Goal: Information Seeking & Learning: Learn about a topic

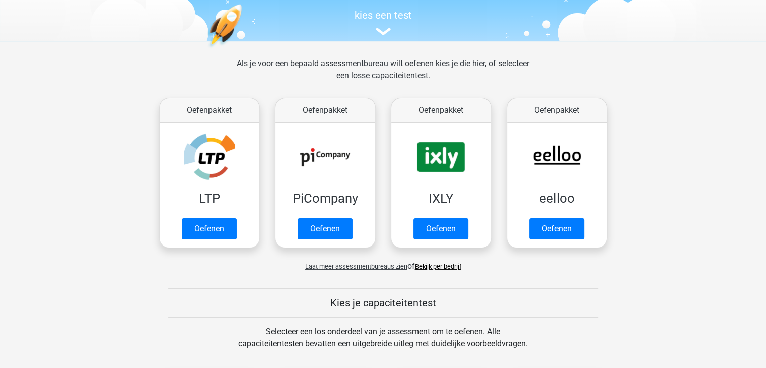
scroll to position [101, 0]
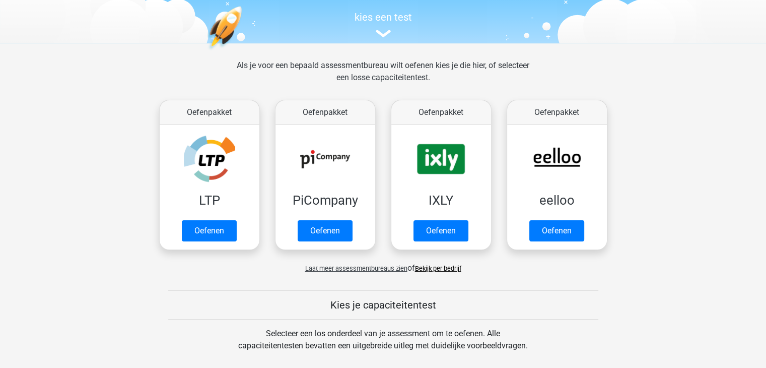
click at [433, 269] on link "Bekijk per bedrijf" at bounding box center [438, 268] width 46 height 8
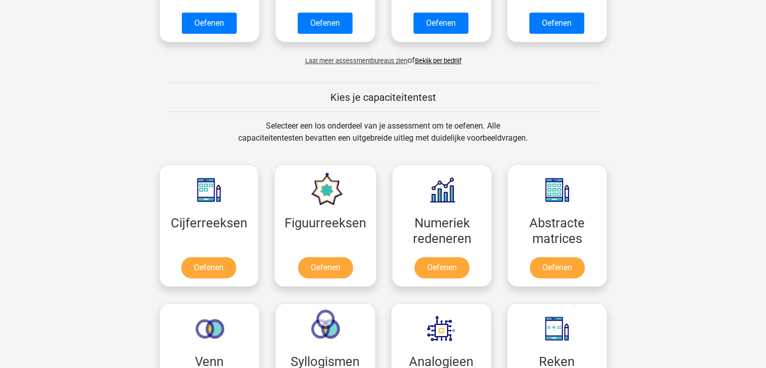
scroll to position [302, 0]
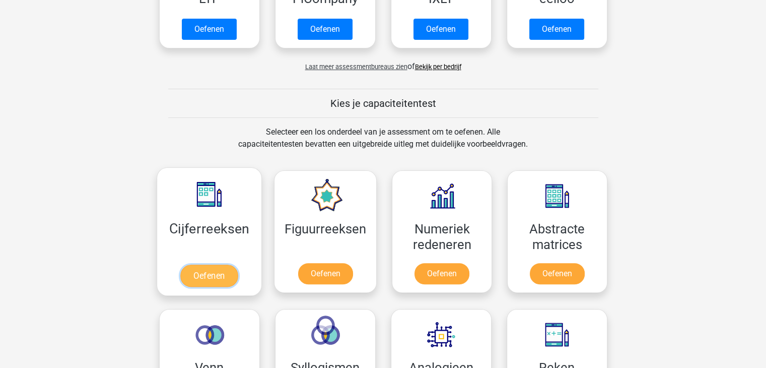
click at [212, 269] on link "Oefenen" at bounding box center [208, 275] width 57 height 22
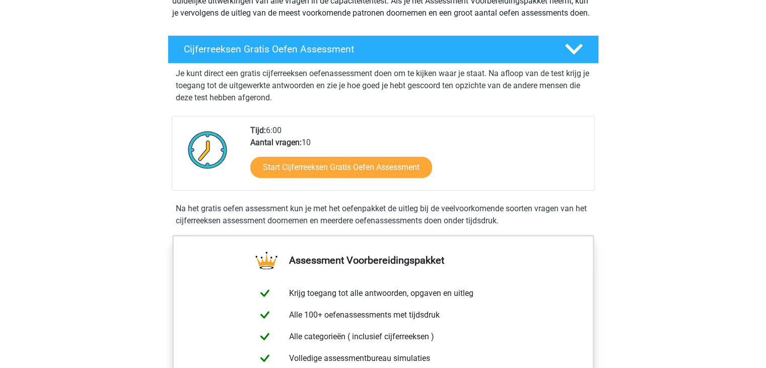
scroll to position [201, 0]
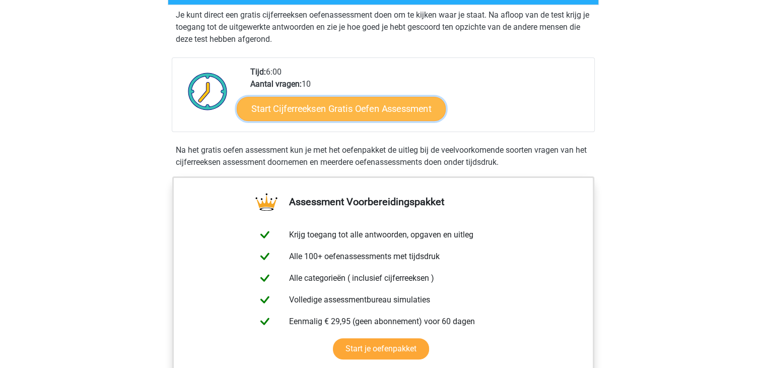
click at [308, 120] on link "Start Cijferreeksen Gratis Oefen Assessment" at bounding box center [341, 108] width 209 height 24
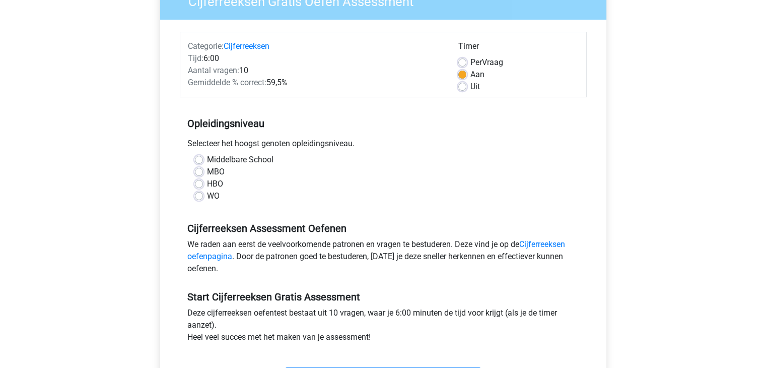
scroll to position [101, 0]
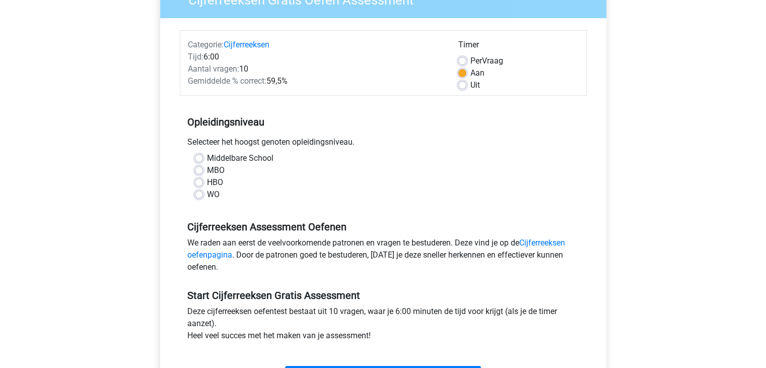
click at [207, 196] on label "WO" at bounding box center [213, 194] width 13 height 12
click at [197, 196] on input "WO" at bounding box center [199, 193] width 8 height 10
radio input "true"
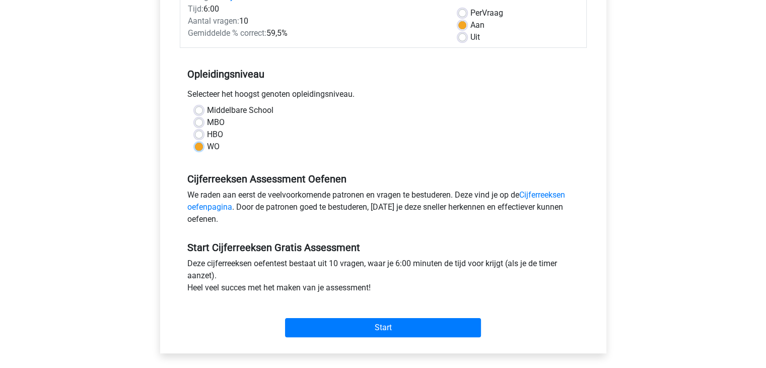
scroll to position [151, 0]
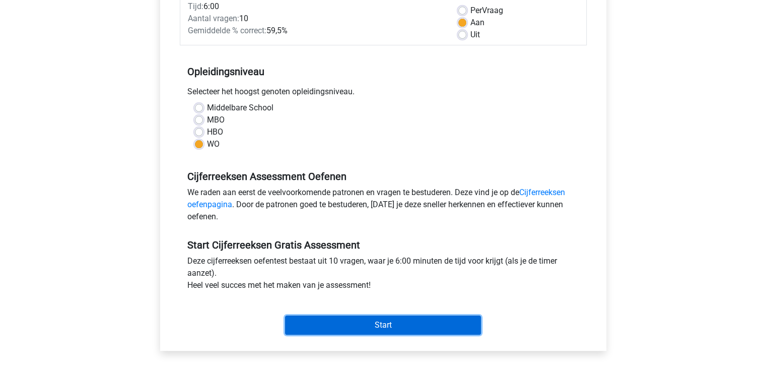
click at [421, 324] on input "Start" at bounding box center [383, 324] width 196 height 19
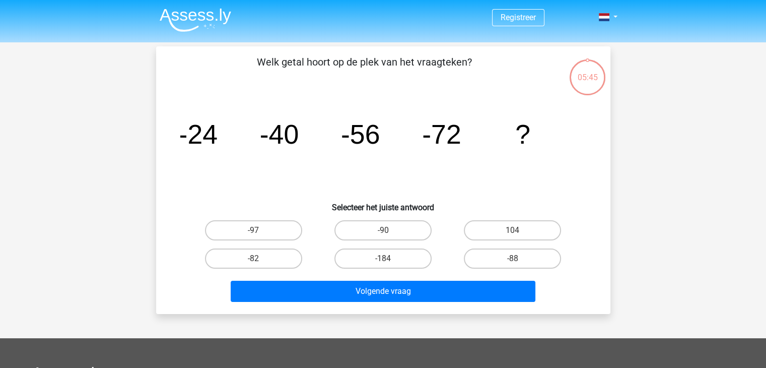
click at [513, 258] on input "-88" at bounding box center [516, 261] width 7 height 7
radio input "true"
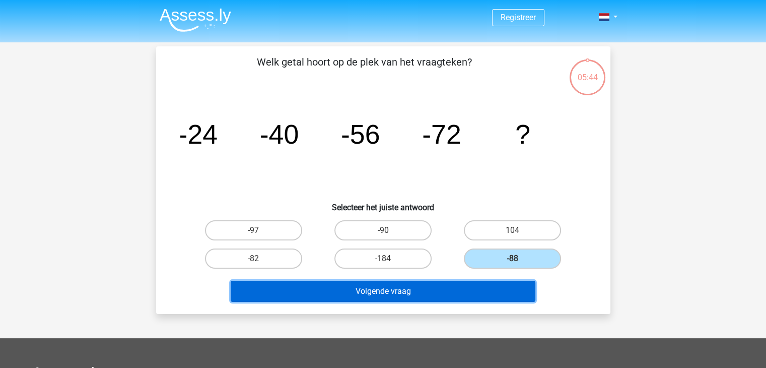
click at [461, 288] on button "Volgende vraag" at bounding box center [383, 291] width 305 height 21
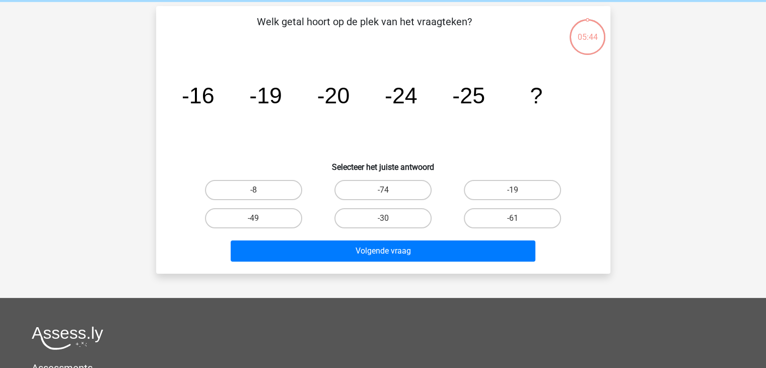
scroll to position [46, 0]
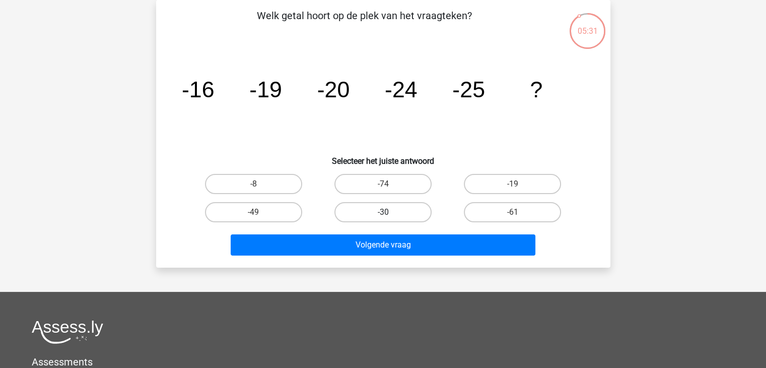
click at [393, 211] on label "-30" at bounding box center [382, 212] width 97 height 20
click at [389, 212] on input "-30" at bounding box center [386, 215] width 7 height 7
radio input "true"
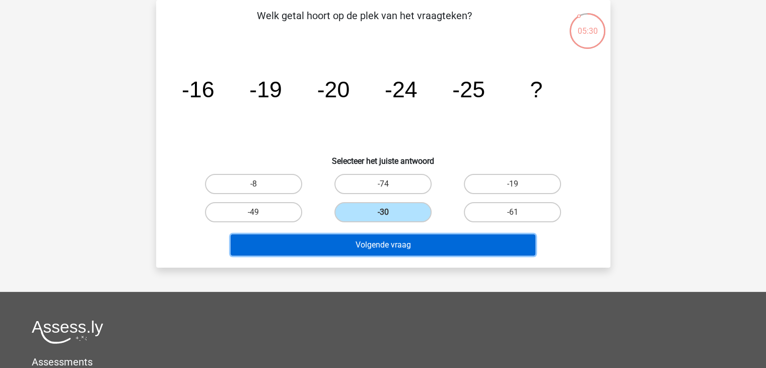
click at [415, 242] on button "Volgende vraag" at bounding box center [383, 244] width 305 height 21
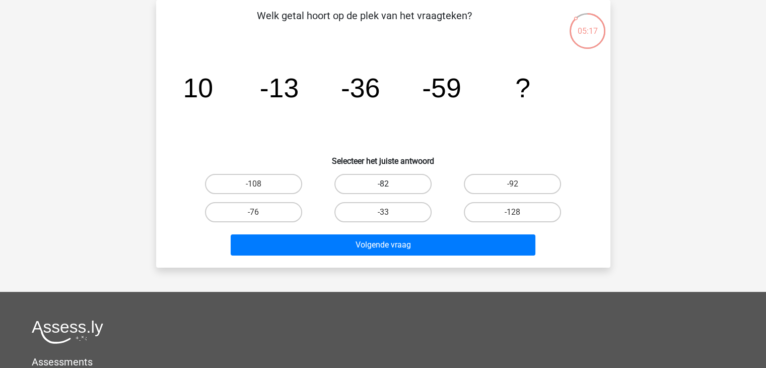
click at [412, 186] on label "-82" at bounding box center [382, 184] width 97 height 20
click at [389, 186] on input "-82" at bounding box center [386, 187] width 7 height 7
radio input "true"
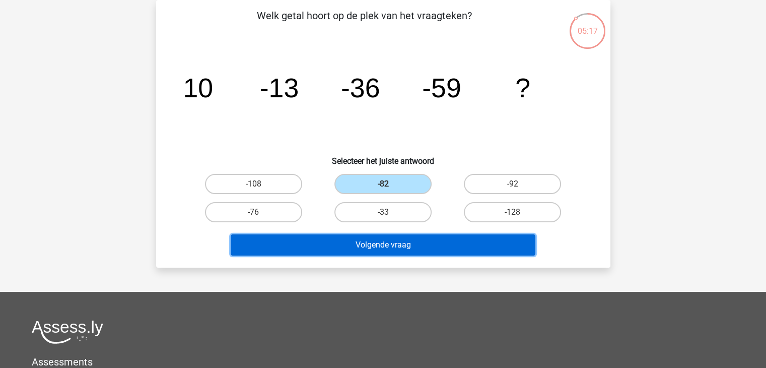
click at [408, 240] on button "Volgende vraag" at bounding box center [383, 244] width 305 height 21
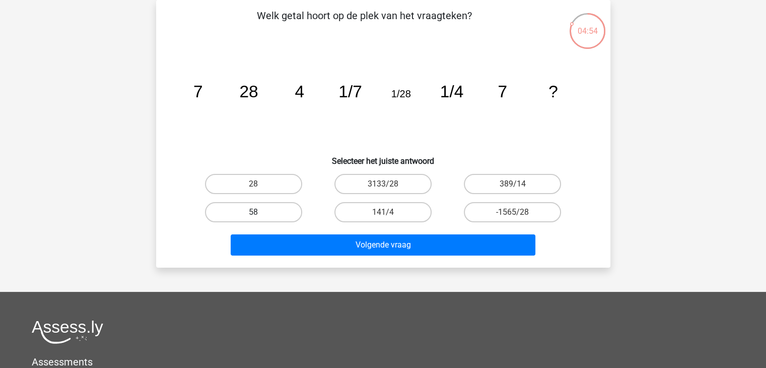
click at [274, 213] on label "58" at bounding box center [253, 212] width 97 height 20
click at [260, 213] on input "58" at bounding box center [256, 215] width 7 height 7
radio input "true"
click at [327, 255] on div "Volgende vraag" at bounding box center [383, 246] width 389 height 25
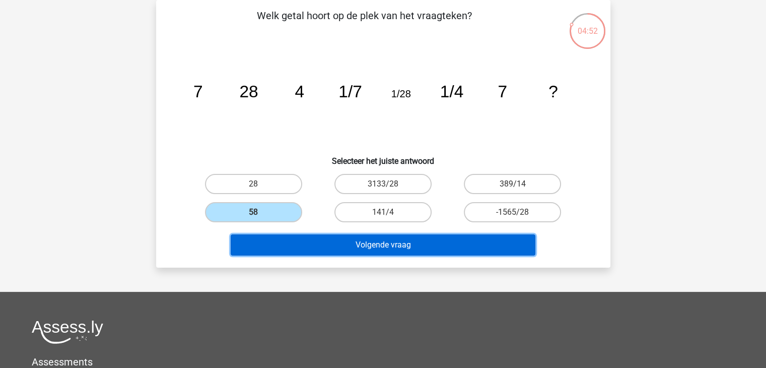
click at [334, 243] on button "Volgende vraag" at bounding box center [383, 244] width 305 height 21
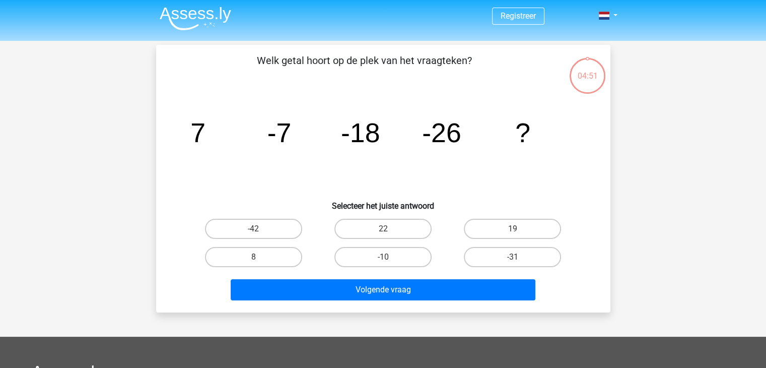
scroll to position [0, 0]
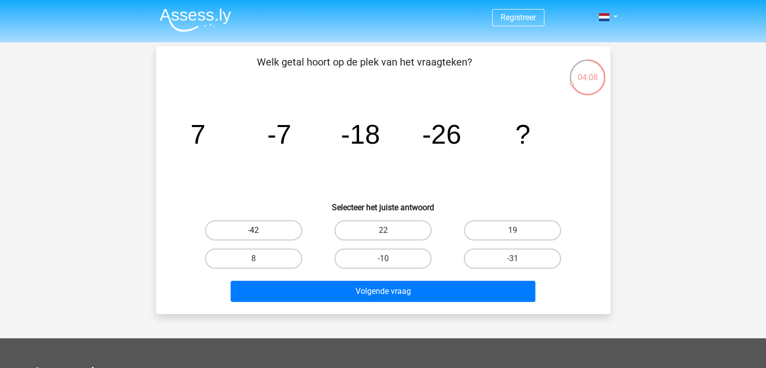
click at [280, 230] on label "-42" at bounding box center [253, 230] width 97 height 20
click at [260, 230] on input "-42" at bounding box center [256, 233] width 7 height 7
radio input "true"
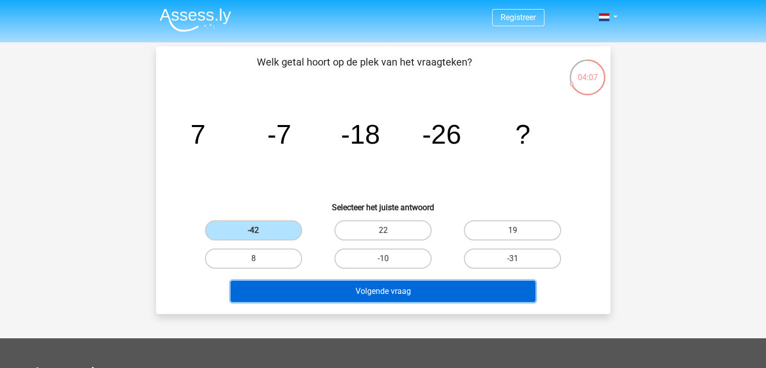
click at [352, 293] on button "Volgende vraag" at bounding box center [383, 291] width 305 height 21
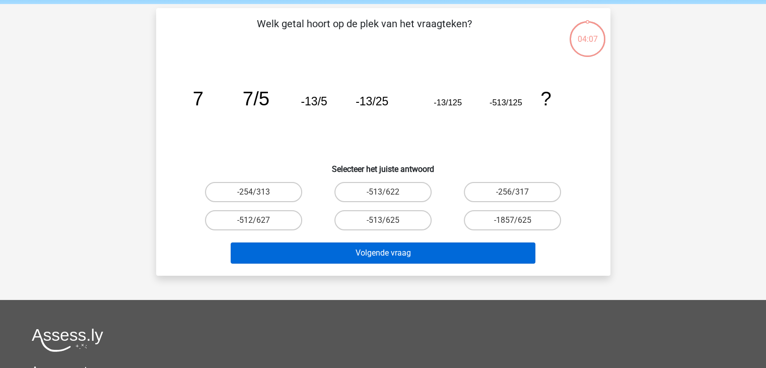
scroll to position [46, 0]
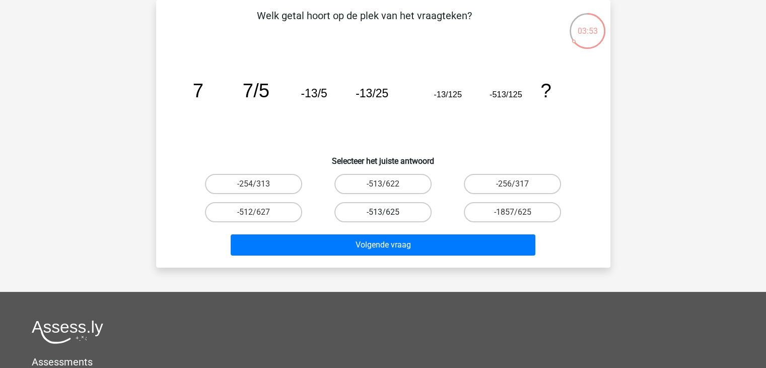
click at [358, 209] on label "-513/625" at bounding box center [382, 212] width 97 height 20
click at [383, 212] on input "-513/625" at bounding box center [386, 215] width 7 height 7
radio input "true"
click at [361, 232] on div "Volgende vraag" at bounding box center [383, 242] width 422 height 33
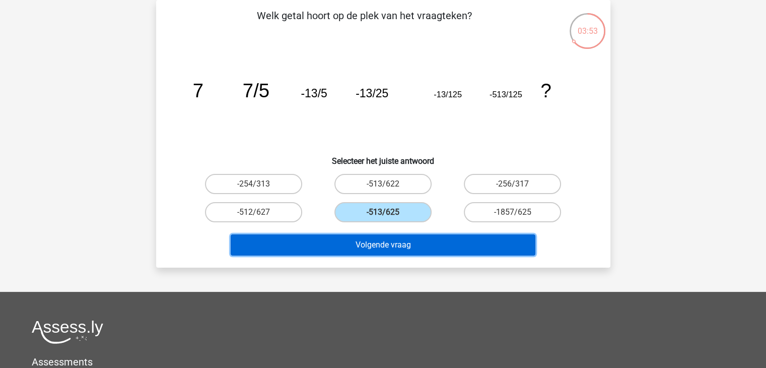
click at [366, 243] on button "Volgende vraag" at bounding box center [383, 244] width 305 height 21
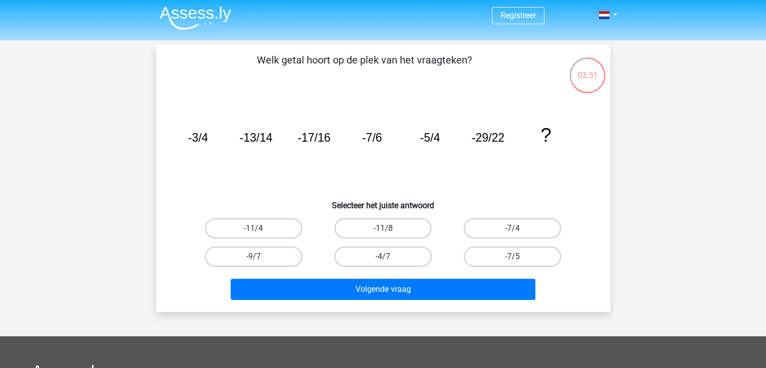
scroll to position [0, 0]
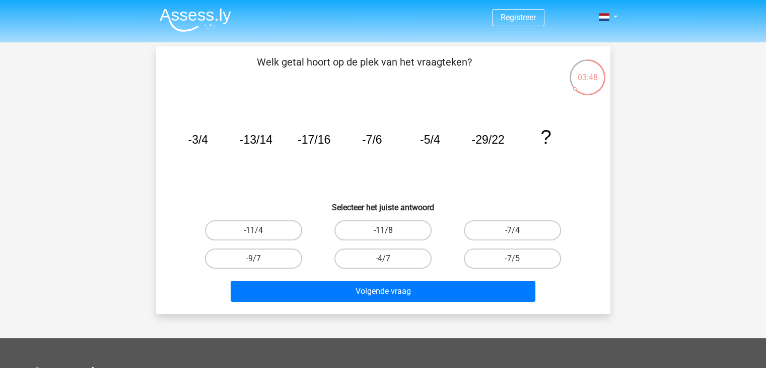
click at [345, 228] on label "-11/8" at bounding box center [382, 230] width 97 height 20
click at [383, 230] on input "-11/8" at bounding box center [386, 233] width 7 height 7
radio input "true"
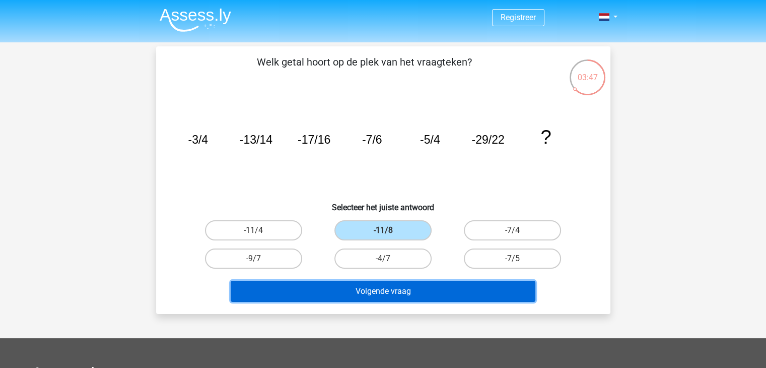
click at [371, 291] on button "Volgende vraag" at bounding box center [383, 291] width 305 height 21
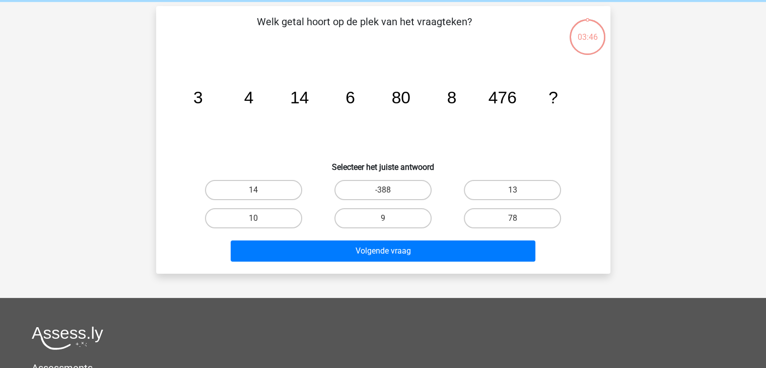
scroll to position [46, 0]
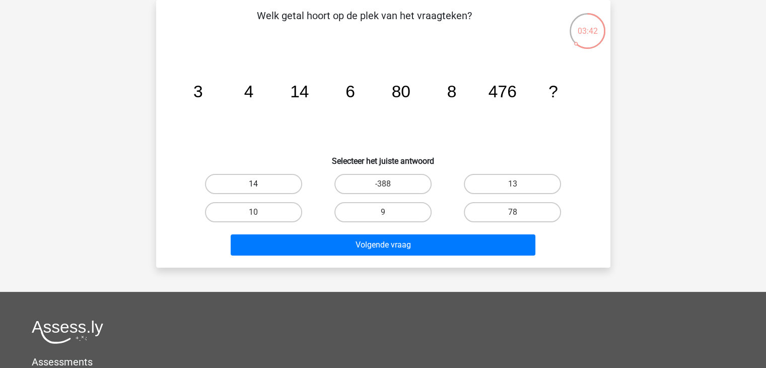
click at [269, 191] on label "14" at bounding box center [253, 184] width 97 height 20
click at [260, 190] on input "14" at bounding box center [256, 187] width 7 height 7
radio input "true"
click at [336, 258] on div "Welk getal hoort op de plek van het vraagteken? image/svg+xml 3 4 14 6 80 8 476…" at bounding box center [383, 133] width 454 height 267
click at [508, 210] on label "78" at bounding box center [512, 212] width 97 height 20
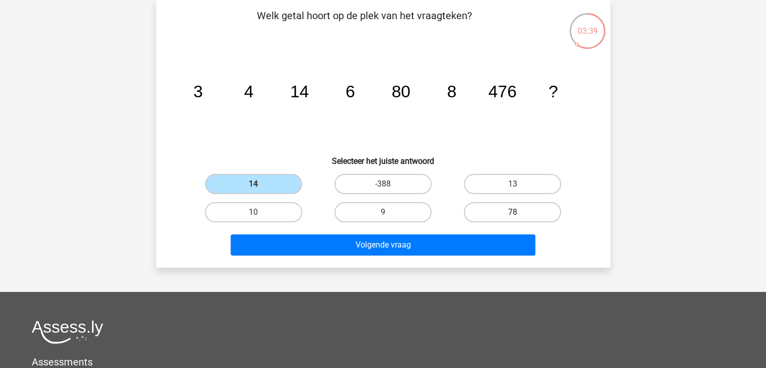
click at [513, 212] on input "78" at bounding box center [516, 215] width 7 height 7
radio input "true"
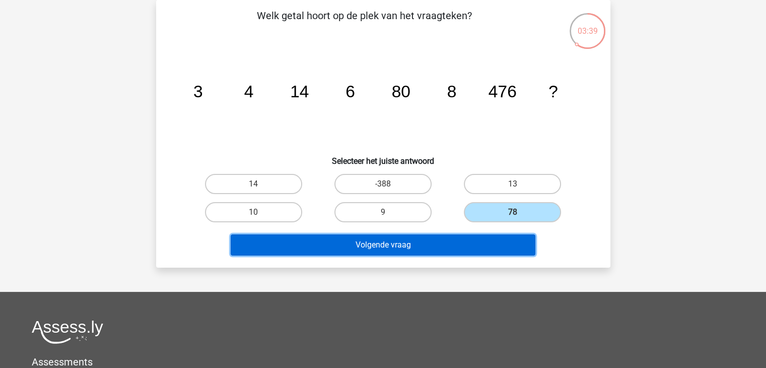
click at [451, 244] on button "Volgende vraag" at bounding box center [383, 244] width 305 height 21
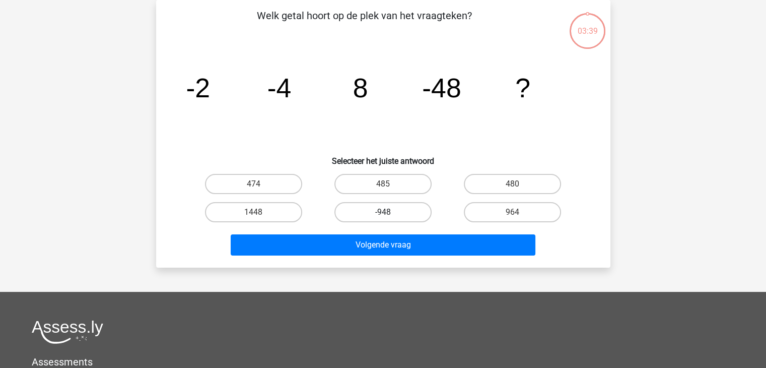
click at [367, 209] on label "-948" at bounding box center [382, 212] width 97 height 20
click at [383, 212] on input "-948" at bounding box center [386, 215] width 7 height 7
radio input "true"
click at [290, 186] on label "474" at bounding box center [253, 184] width 97 height 20
click at [260, 186] on input "474" at bounding box center [256, 187] width 7 height 7
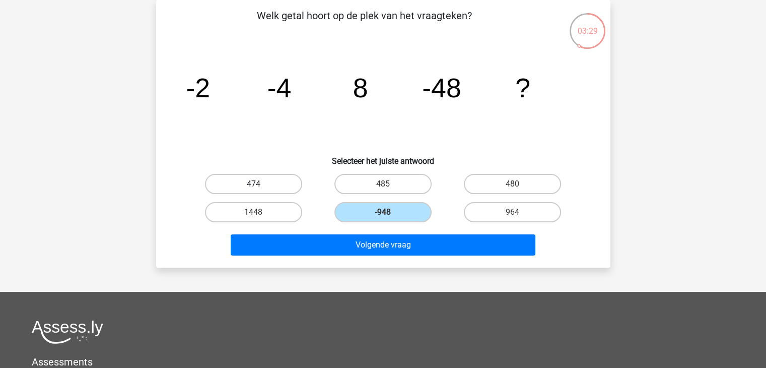
radio input "true"
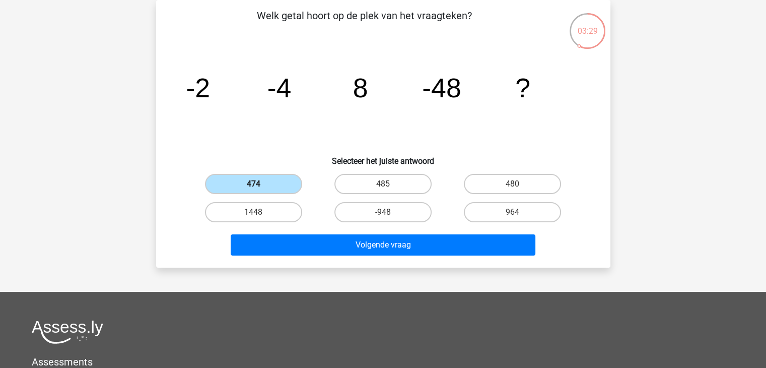
click at [290, 186] on label "474" at bounding box center [253, 184] width 97 height 20
click at [260, 186] on input "474" at bounding box center [256, 187] width 7 height 7
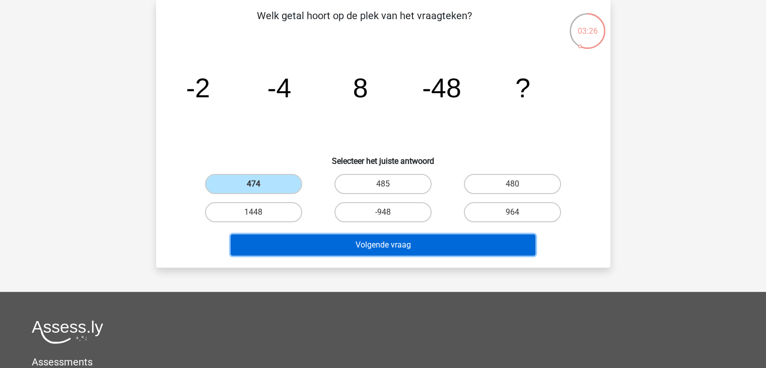
click at [408, 248] on button "Volgende vraag" at bounding box center [383, 244] width 305 height 21
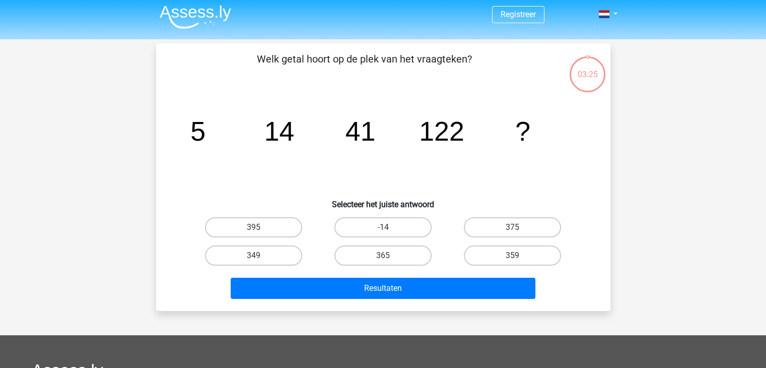
scroll to position [0, 0]
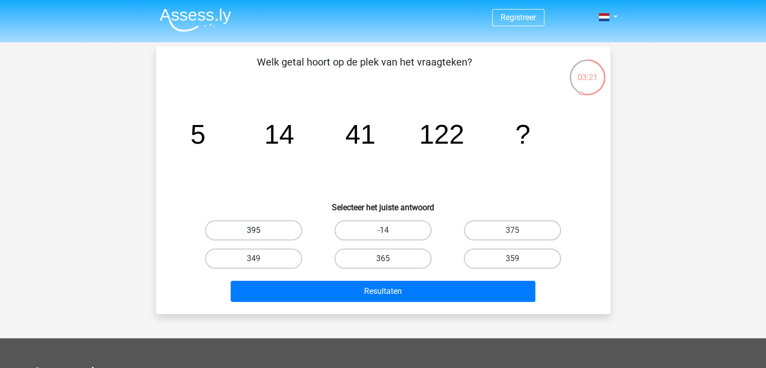
click at [294, 231] on label "395" at bounding box center [253, 230] width 97 height 20
click at [260, 231] on input "395" at bounding box center [256, 233] width 7 height 7
radio input "true"
click at [487, 226] on label "375" at bounding box center [512, 230] width 97 height 20
click at [513, 230] on input "375" at bounding box center [516, 233] width 7 height 7
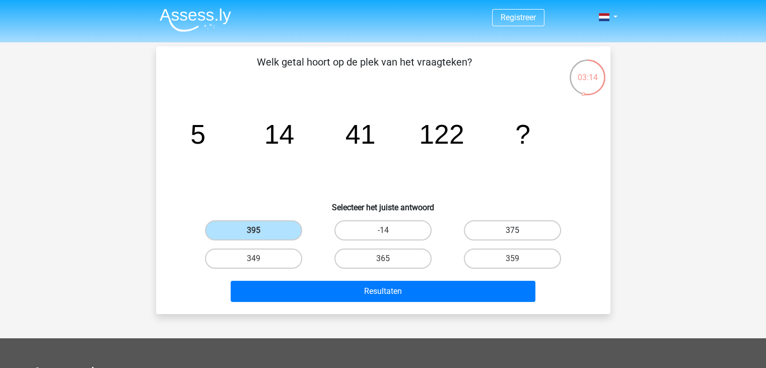
radio input "true"
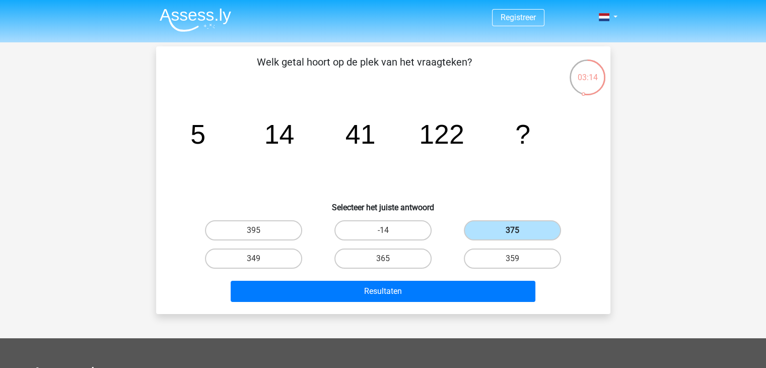
click at [487, 226] on label "375" at bounding box center [512, 230] width 97 height 20
click at [513, 230] on input "375" at bounding box center [516, 233] width 7 height 7
click at [408, 278] on div "Resultaten" at bounding box center [383, 288] width 422 height 33
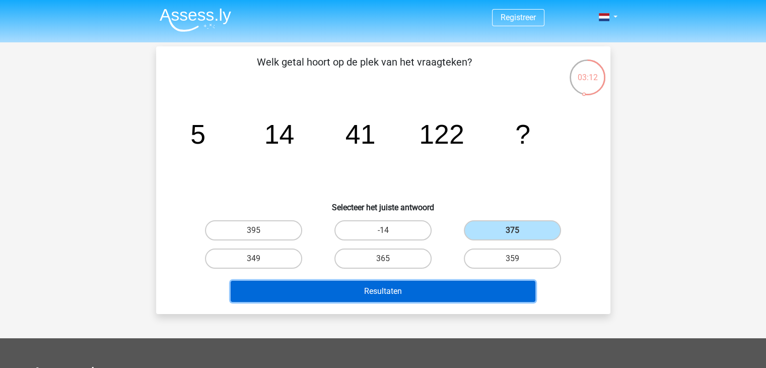
click at [403, 285] on button "Resultaten" at bounding box center [383, 291] width 305 height 21
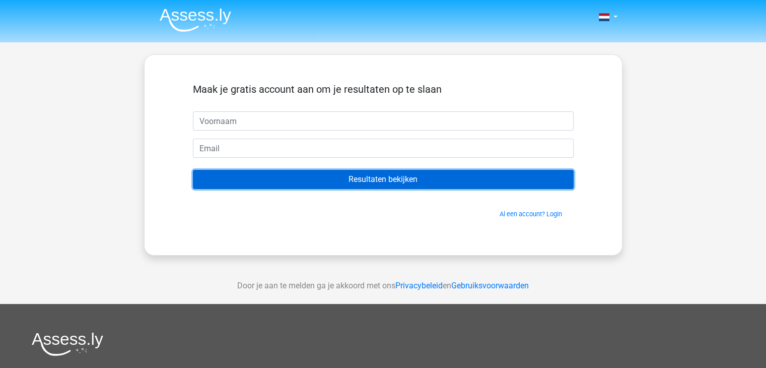
click at [407, 182] on input "Resultaten bekijken" at bounding box center [383, 179] width 381 height 19
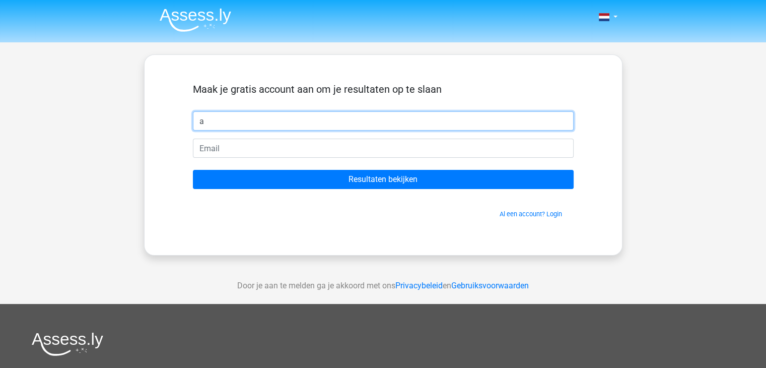
type input "a"
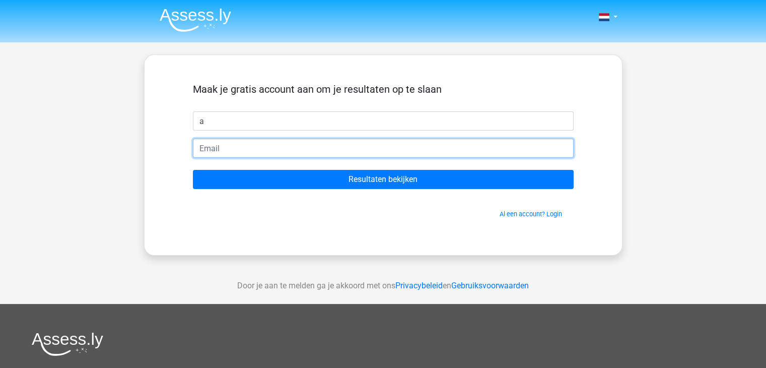
click at [264, 156] on input "email" at bounding box center [383, 147] width 381 height 19
type input "spelletjesmeneer6@gmail.com"
click at [193, 170] on input "Resultaten bekijken" at bounding box center [383, 179] width 381 height 19
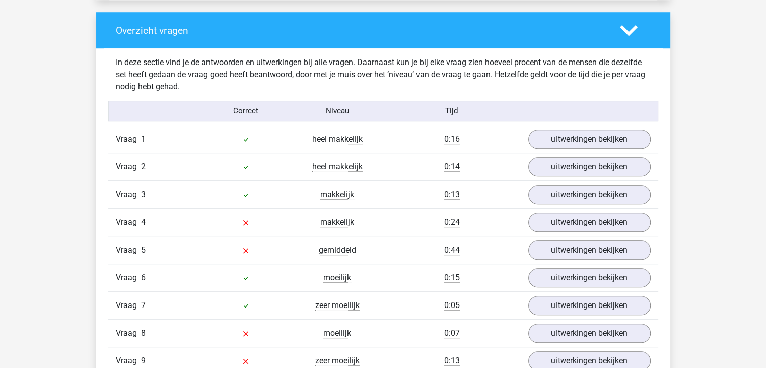
scroll to position [806, 0]
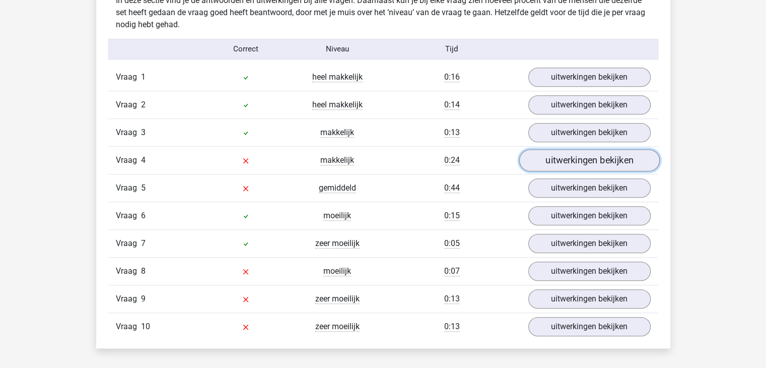
click at [572, 158] on link "uitwerkingen bekijken" at bounding box center [589, 160] width 141 height 22
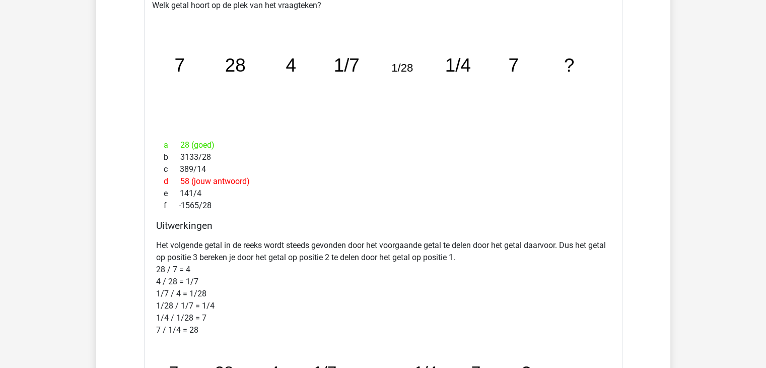
scroll to position [755, 0]
